Goal: Task Accomplishment & Management: Use online tool/utility

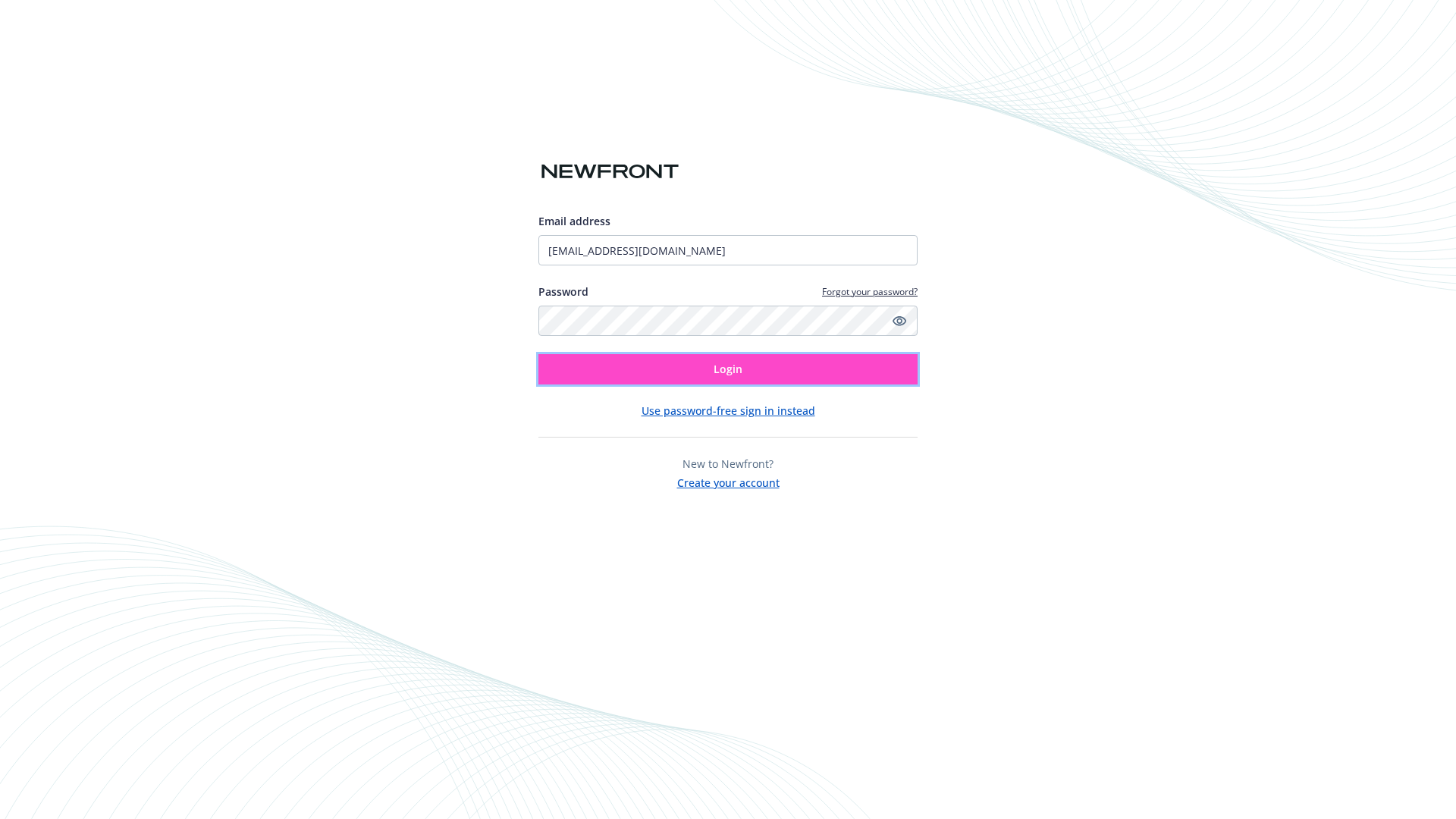
click at [728, 369] on span "Login" at bounding box center [728, 369] width 29 height 14
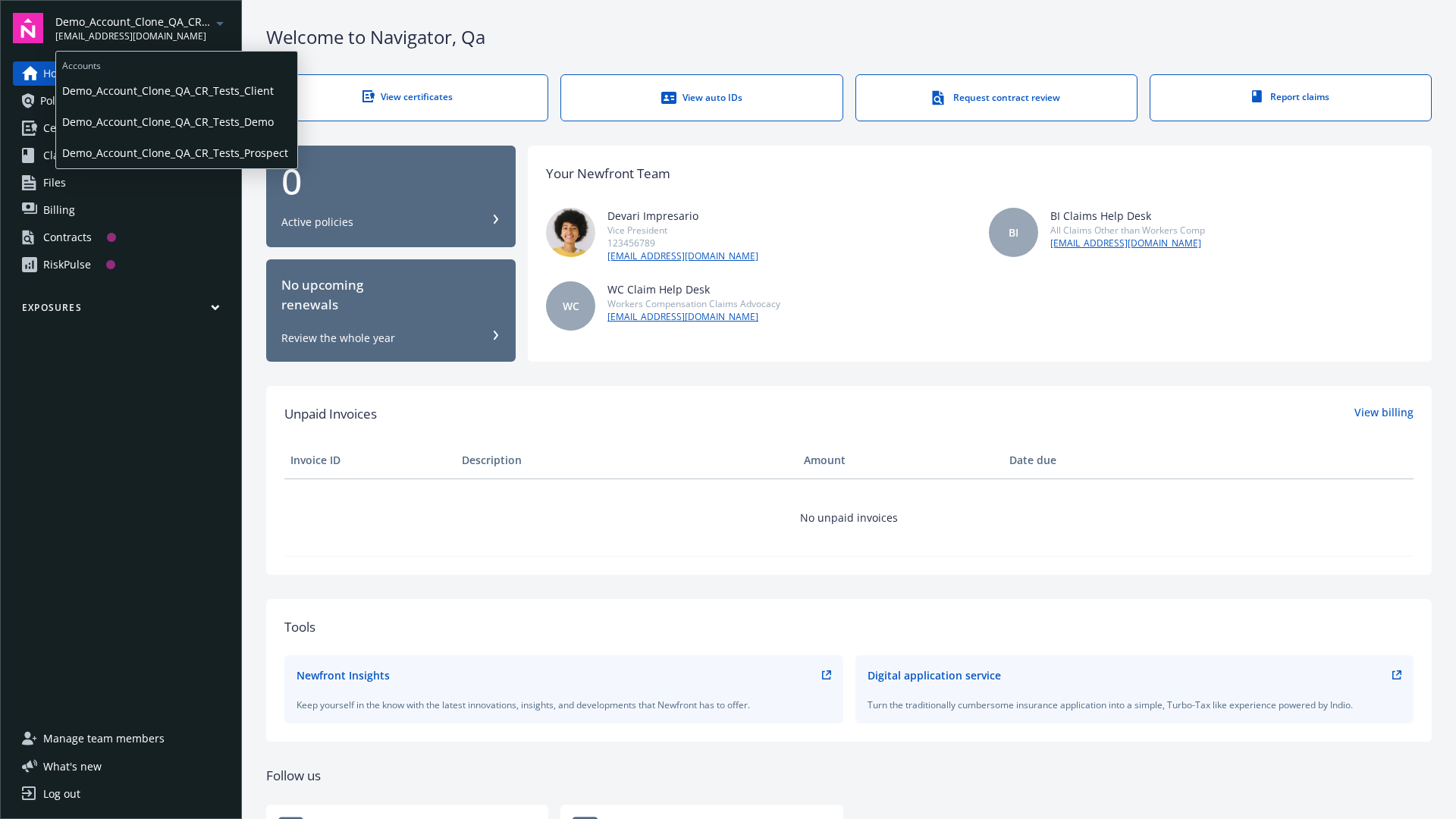
click at [175, 91] on span "Demo_Account_Clone_QA_CR_Tests_Client" at bounding box center [177, 91] width 229 height 31
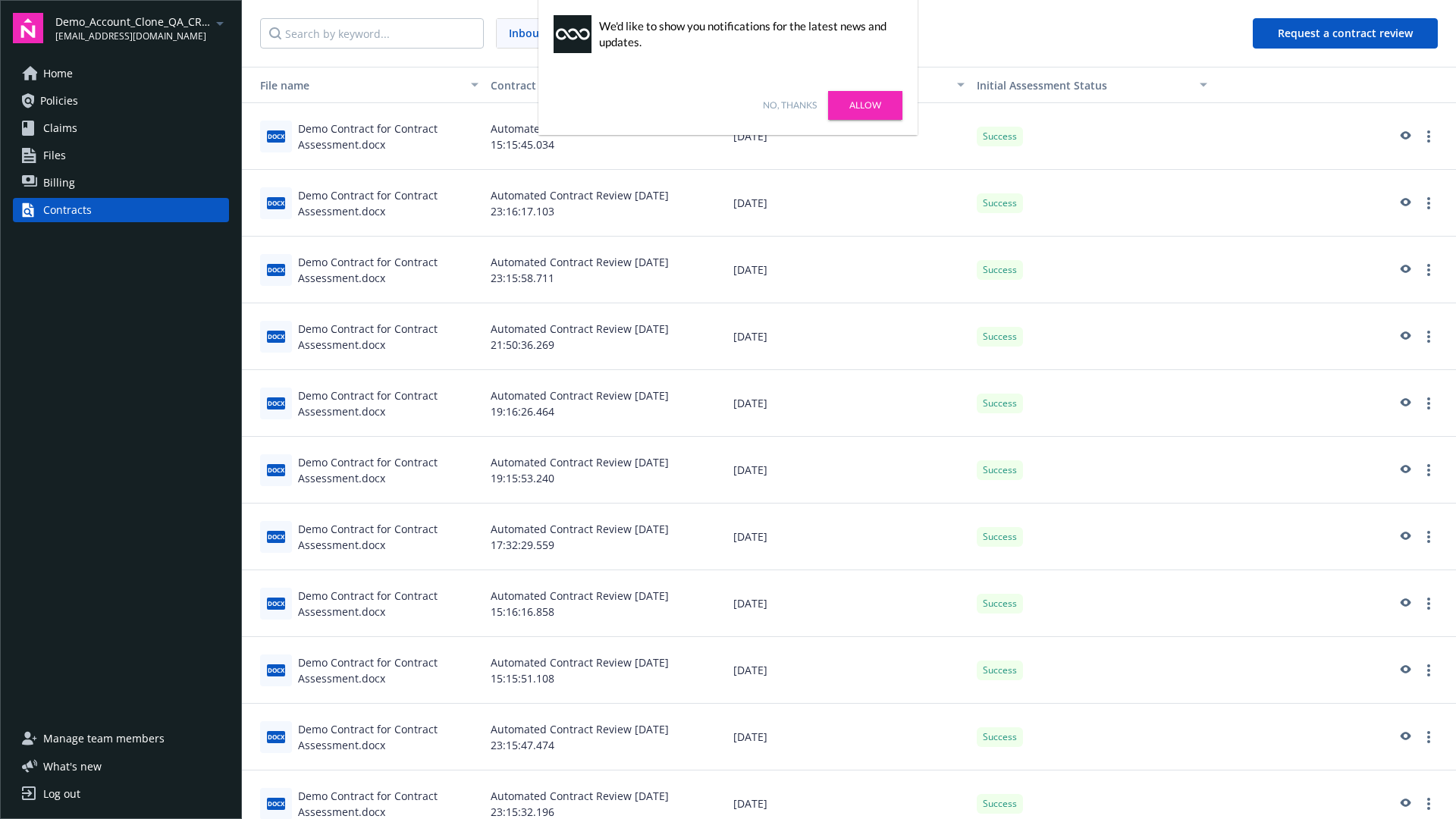
click at [789, 105] on link "No, thanks" at bounding box center [789, 105] width 54 height 14
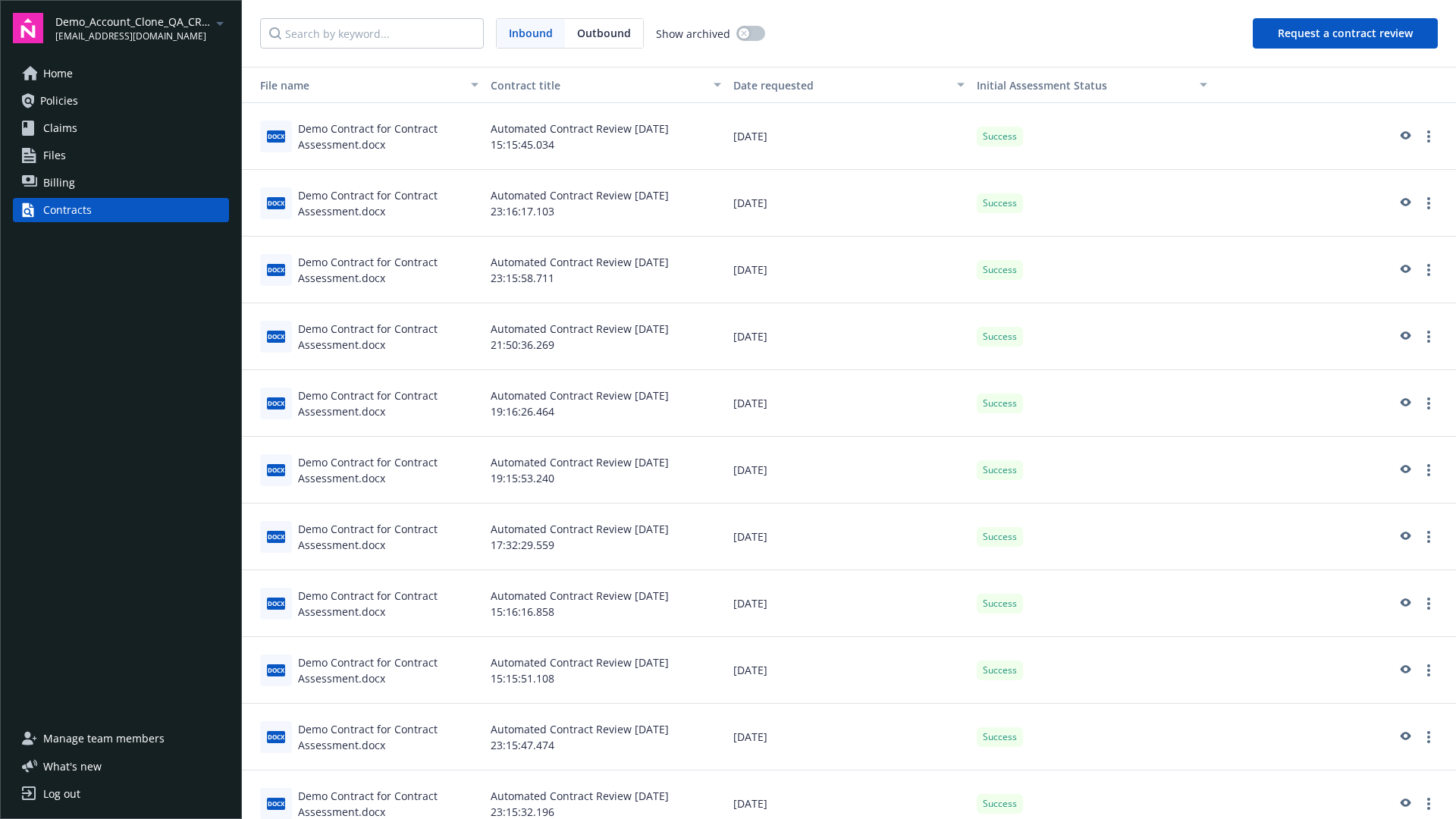
click at [1346, 34] on button "Request a contract review" at bounding box center [1345, 34] width 185 height 30
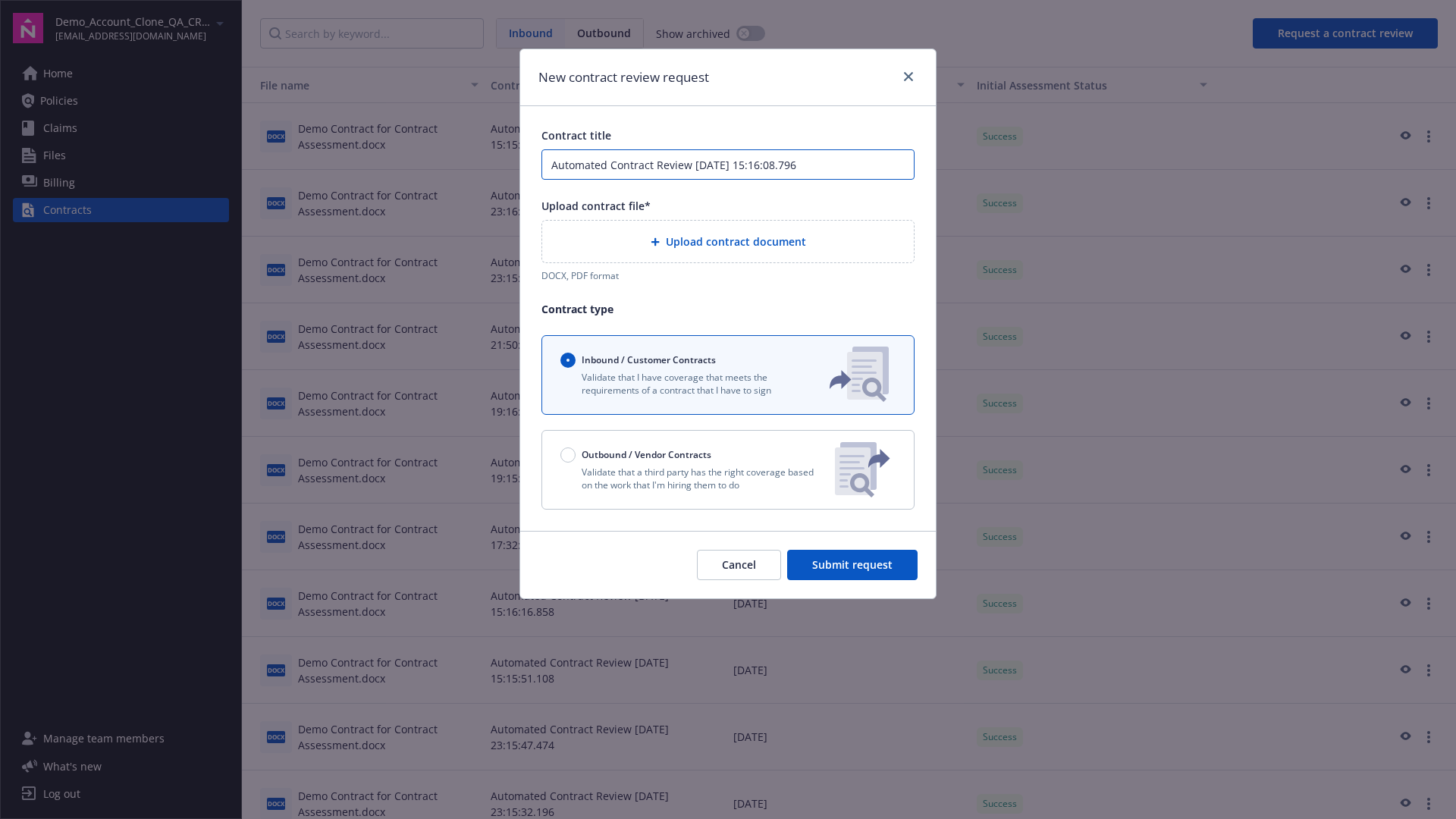
type input "Automated Contract Review 08-18-2025 15:16:08.796"
click at [728, 469] on p "Validate that a third party has the right coverage based on the work that I'm h…" at bounding box center [691, 479] width 262 height 26
radio input "false"
radio input "true"
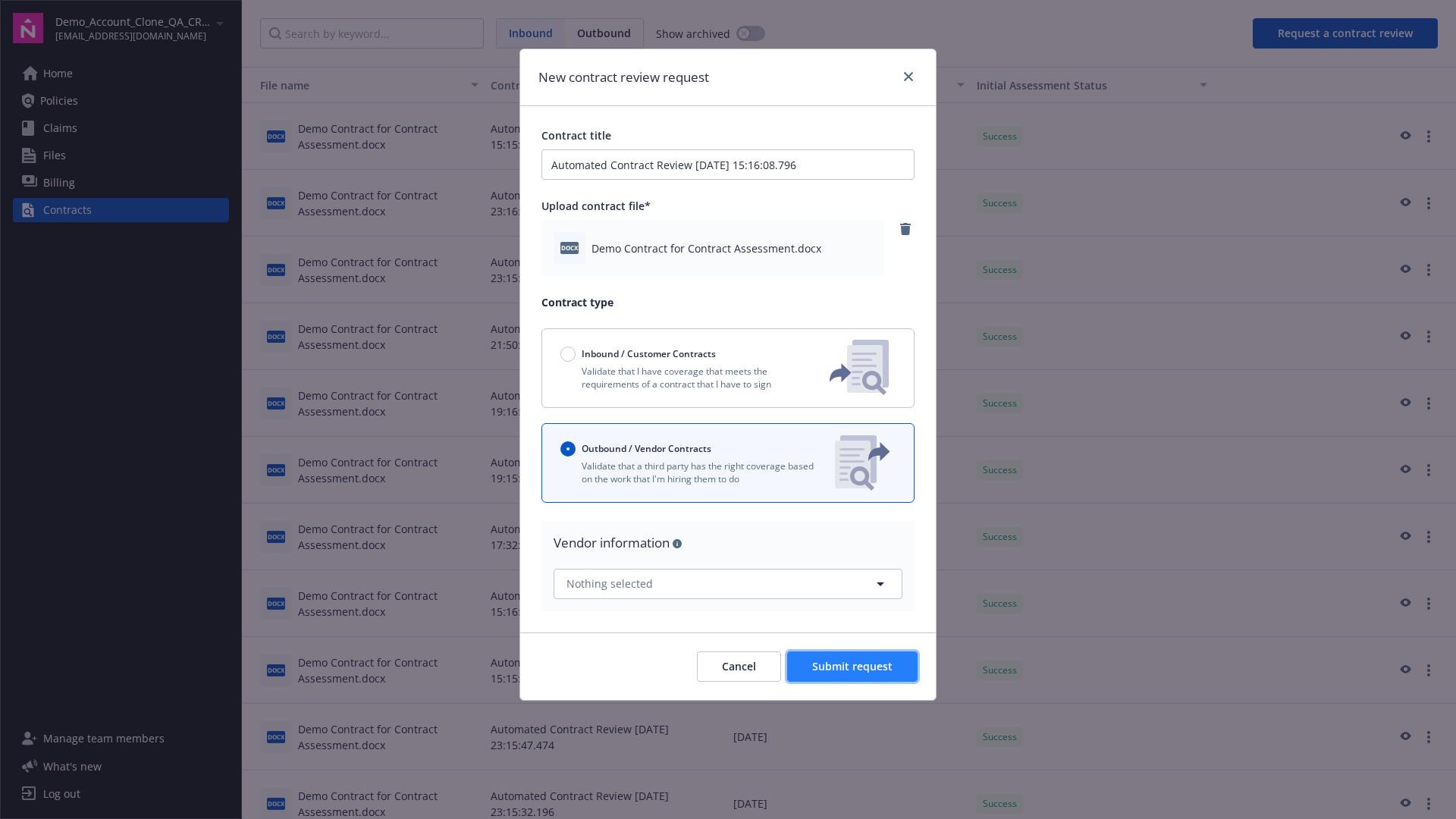
click at [854, 666] on span "Submit request" at bounding box center [853, 667] width 80 height 14
